Goal: Transaction & Acquisition: Purchase product/service

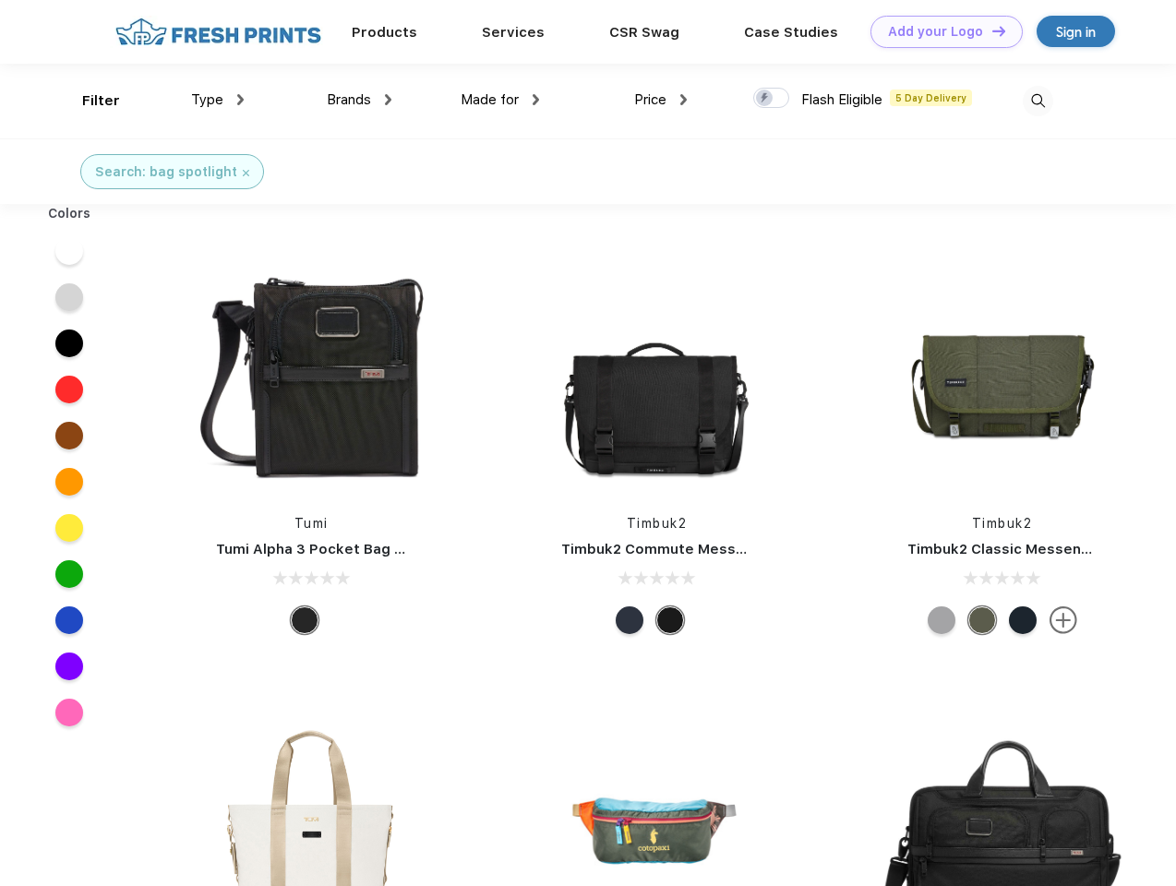
click at [940, 31] on link "Add your Logo Design Tool" at bounding box center [947, 32] width 152 height 32
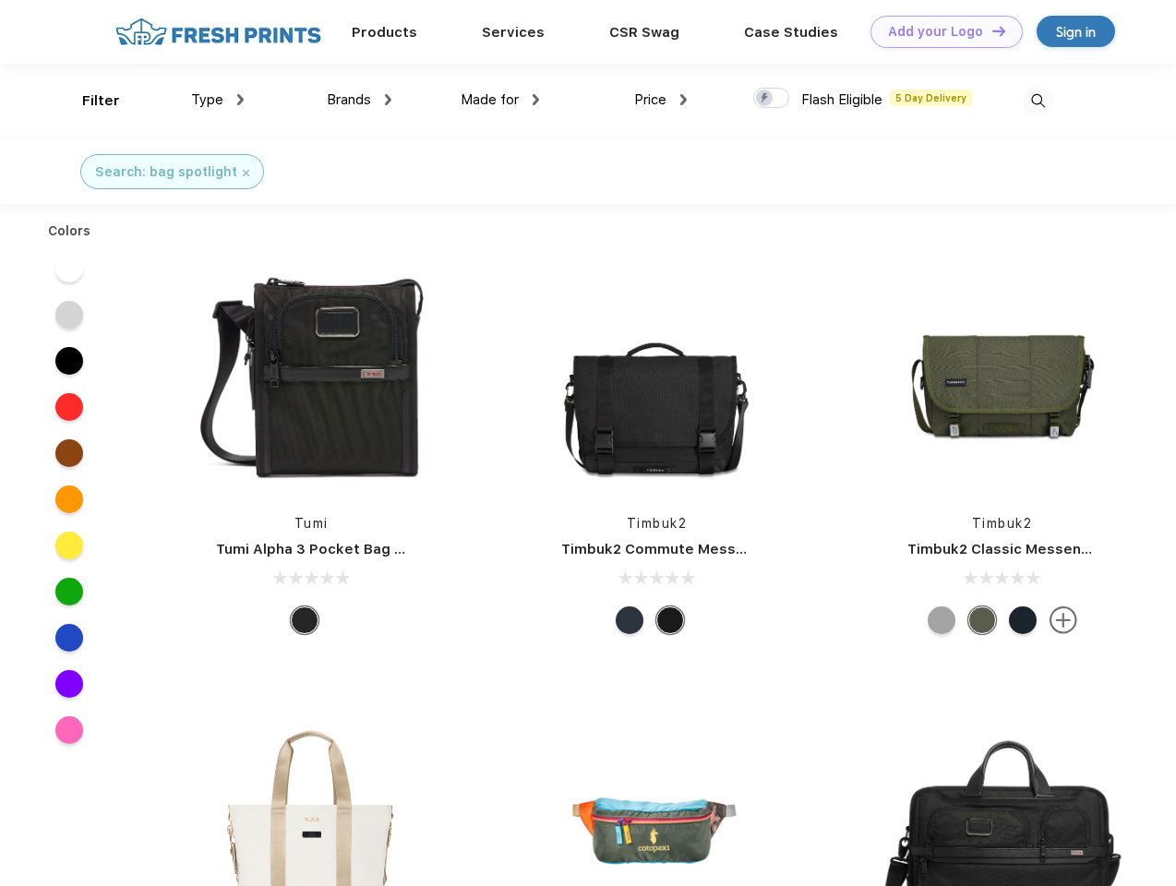
click at [0, 0] on div "Design Tool" at bounding box center [0, 0] width 0 height 0
click at [991, 30] on link "Add your Logo Design Tool" at bounding box center [947, 32] width 152 height 32
click at [89, 101] on div "Filter" at bounding box center [101, 100] width 38 height 21
click at [218, 100] on span "Type" at bounding box center [207, 99] width 32 height 17
click at [359, 100] on span "Brands" at bounding box center [349, 99] width 44 height 17
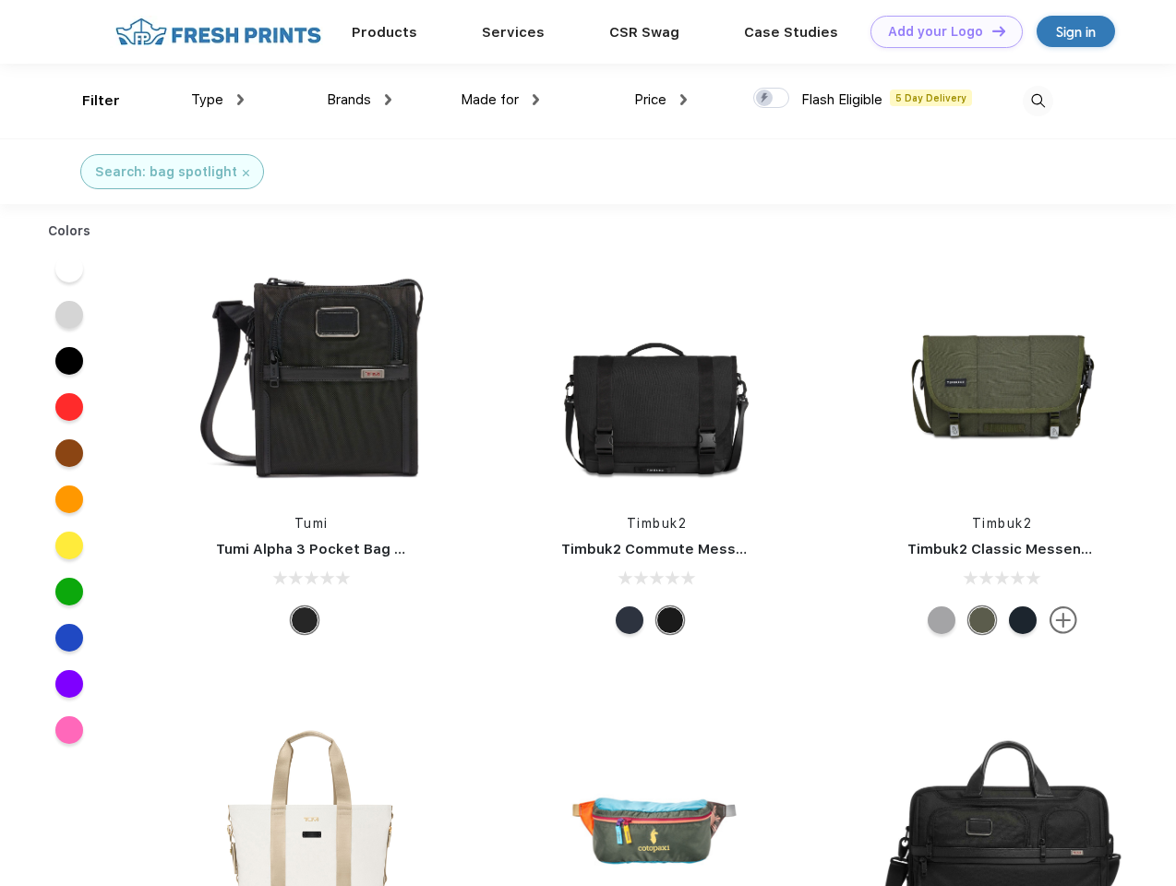
click at [500, 100] on span "Made for" at bounding box center [490, 99] width 58 height 17
click at [661, 100] on span "Price" at bounding box center [650, 99] width 32 height 17
click at [772, 99] on div at bounding box center [771, 98] width 36 height 20
click at [765, 99] on input "checkbox" at bounding box center [759, 93] width 12 height 12
click at [1038, 101] on img at bounding box center [1038, 101] width 30 height 30
